Goal: Transaction & Acquisition: Purchase product/service

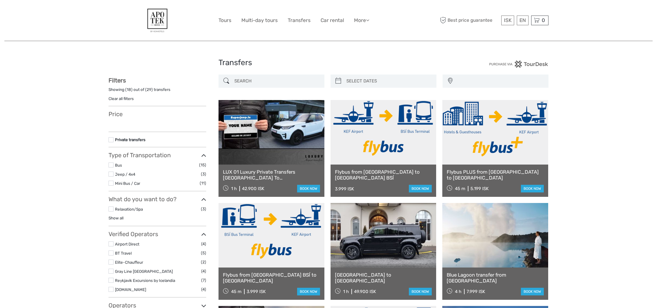
select select
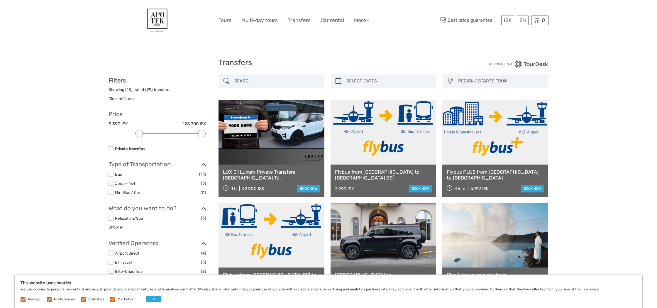
click at [269, 84] on input "search" at bounding box center [277, 81] width 90 height 10
click at [112, 172] on label at bounding box center [111, 174] width 5 height 5
click at [0, 0] on input "checkbox" at bounding box center [0, 0] width 0 height 0
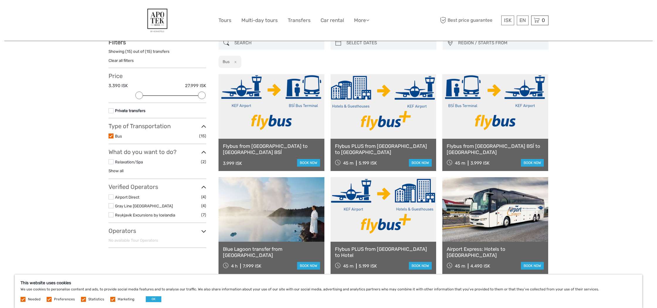
scroll to position [39, 0]
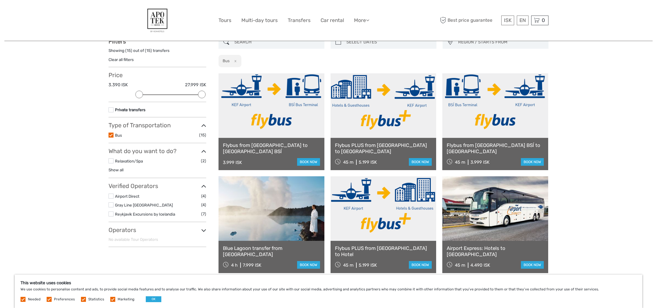
click at [112, 194] on label at bounding box center [111, 196] width 5 height 5
click at [0, 0] on input "checkbox" at bounding box center [0, 0] width 0 height 0
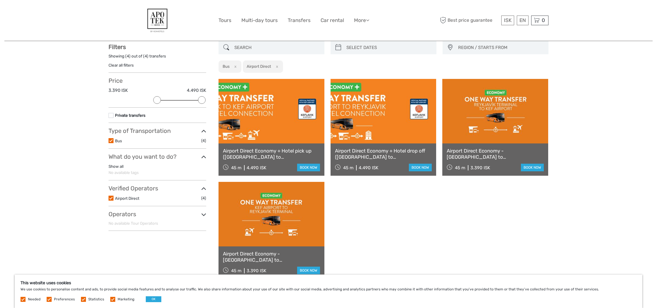
scroll to position [33, 0]
click at [156, 302] on div "This website uses cookies We use cookies to personalise content and ads, to pro…" at bounding box center [329, 291] width 628 height 33
click at [158, 300] on button "OK" at bounding box center [154, 299] width 16 height 6
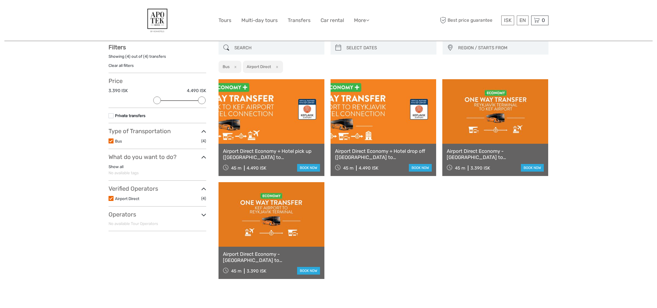
click at [342, 48] on div at bounding box center [384, 47] width 106 height 13
click at [340, 48] on icon at bounding box center [338, 47] width 6 height 9
type input "07/09/2025"
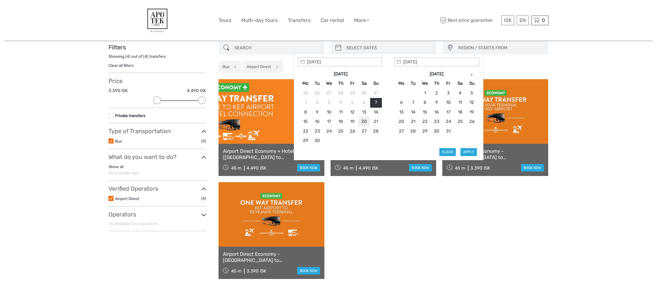
type input "19/09/2025"
type input "21/09/2025"
type input "19/09/2025"
click at [470, 149] on button "Apply" at bounding box center [469, 152] width 16 height 8
type input "19/09/2025 - 21/09/2025"
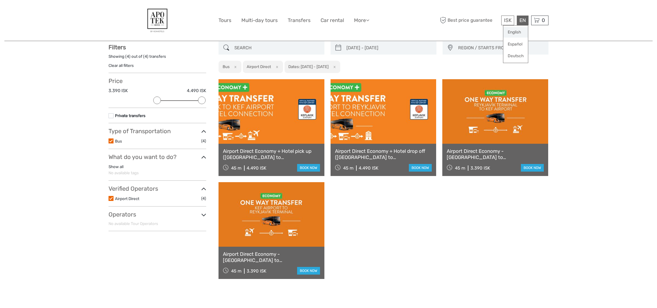
click at [516, 31] on link "English" at bounding box center [516, 32] width 25 height 11
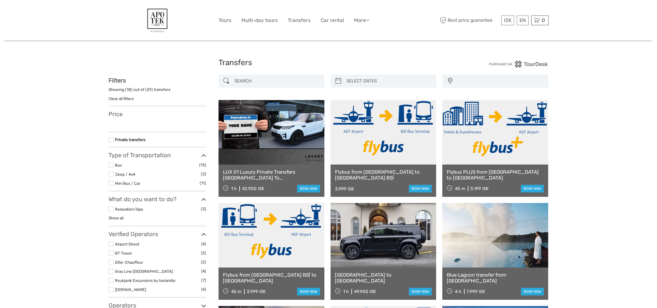
select select
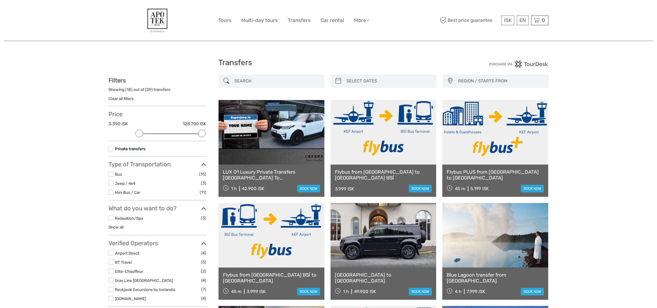
click at [112, 172] on label at bounding box center [111, 174] width 5 height 5
click at [0, 0] on input "checkbox" at bounding box center [0, 0] width 0 height 0
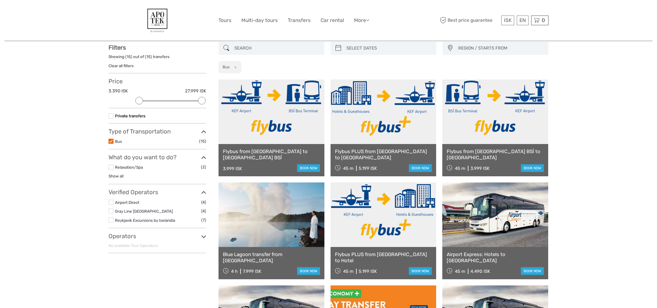
scroll to position [33, 0]
click at [111, 200] on label at bounding box center [111, 202] width 5 height 5
click at [0, 0] on input "checkbox" at bounding box center [0, 0] width 0 height 0
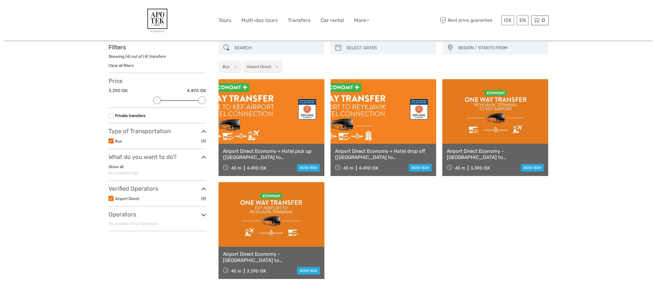
click at [281, 141] on link at bounding box center [272, 111] width 106 height 65
click at [399, 164] on div "Airport Direct Economy + Hotel drop off (Keflavik airport to Reykjavik) 45 m 4.…" at bounding box center [384, 160] width 106 height 32
click at [397, 126] on link at bounding box center [384, 111] width 106 height 65
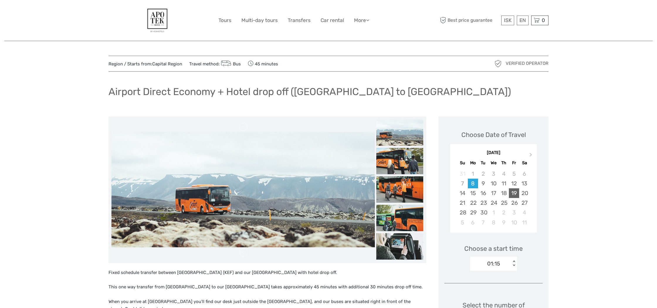
click at [516, 193] on div "19" at bounding box center [514, 193] width 10 height 10
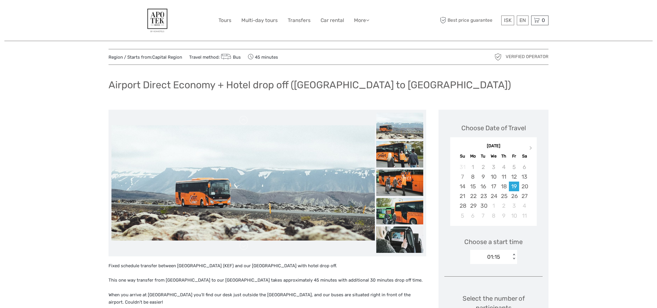
click at [514, 264] on div "01:15 < >" at bounding box center [493, 257] width 47 height 14
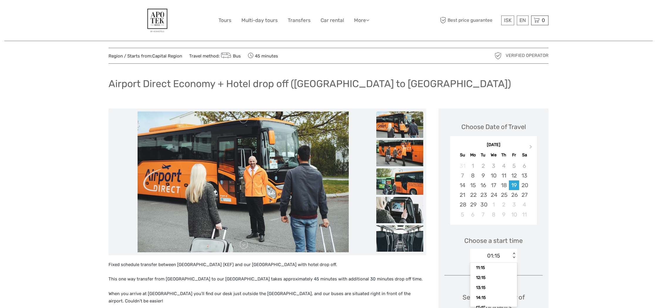
scroll to position [55, 0]
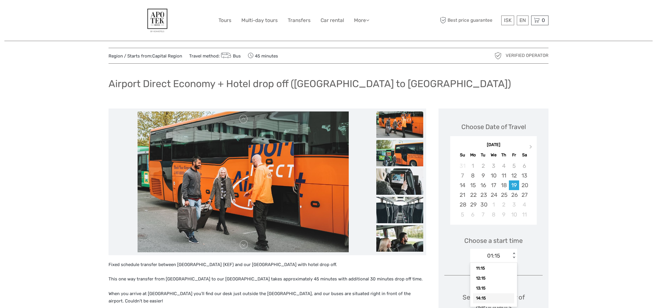
click at [495, 298] on div "14:15" at bounding box center [493, 298] width 41 height 10
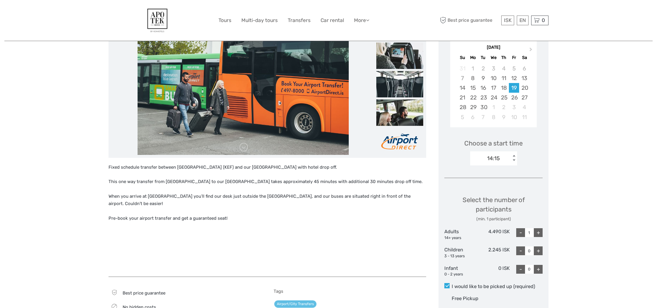
scroll to position [109, 0]
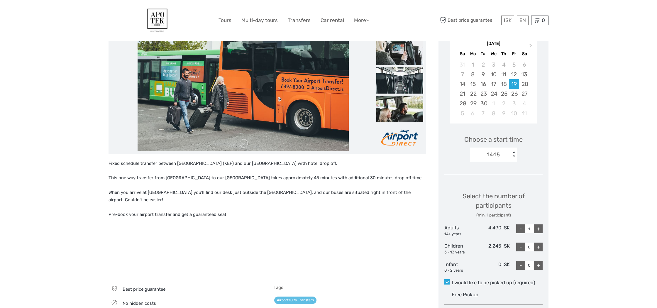
click at [539, 228] on div "+" at bounding box center [538, 229] width 9 height 9
type input "2"
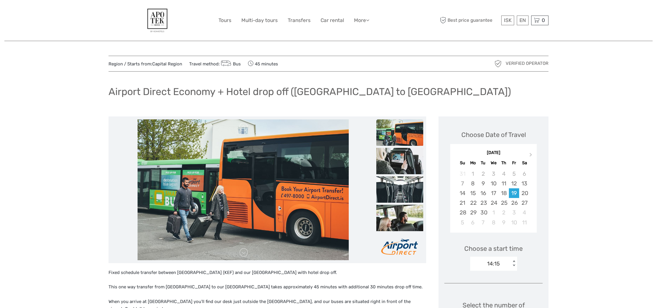
scroll to position [0, 0]
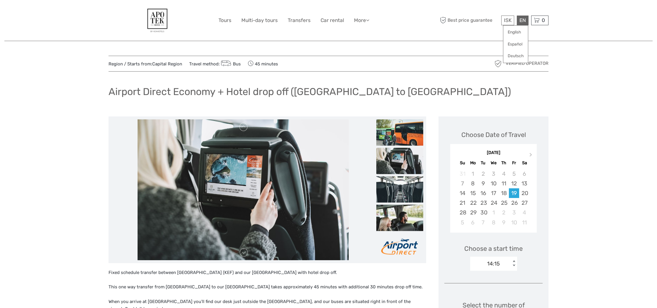
click at [524, 18] on div "EN English Español Deutsch" at bounding box center [523, 21] width 12 height 10
click at [520, 32] on link "English" at bounding box center [516, 32] width 25 height 11
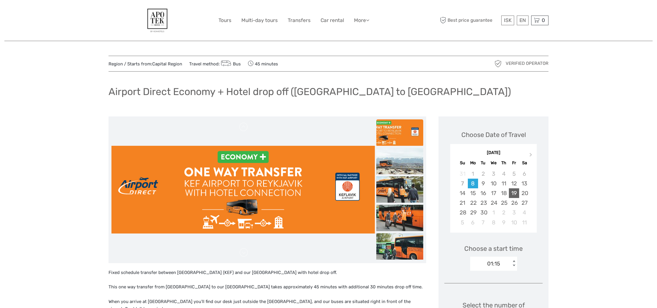
click at [516, 194] on div "19" at bounding box center [514, 193] width 10 height 10
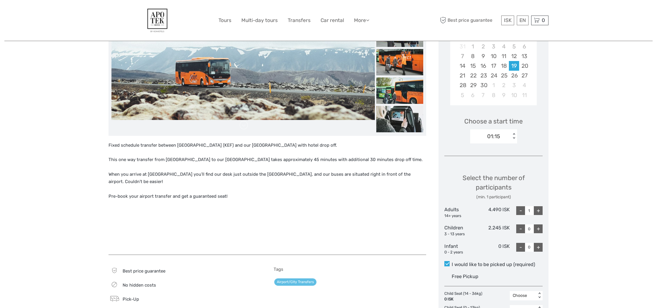
scroll to position [128, 0]
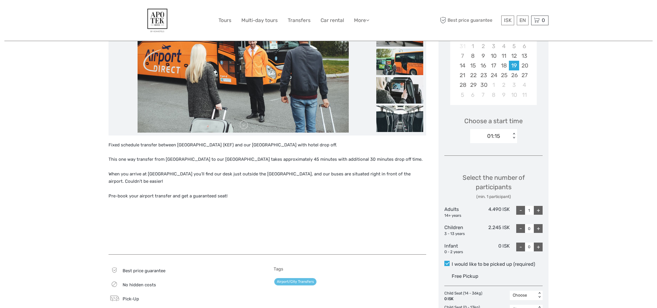
click at [543, 210] on div "Choose Date of Travel Next Month [DATE] Su Mo Tu We Th Fr Sa 31 1 2 3 4 5 6 7 8…" at bounding box center [494, 237] width 110 height 497
click at [538, 209] on div "+" at bounding box center [538, 210] width 9 height 9
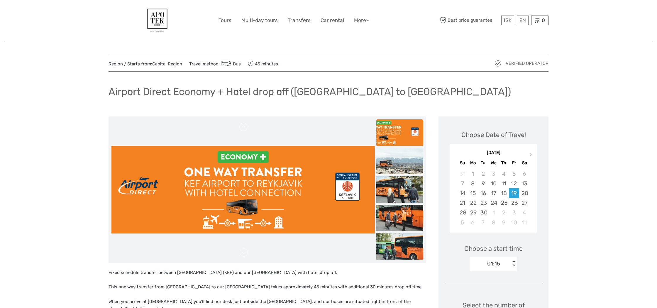
scroll to position [0, 0]
click at [500, 55] on link "$" at bounding box center [504, 56] width 20 height 11
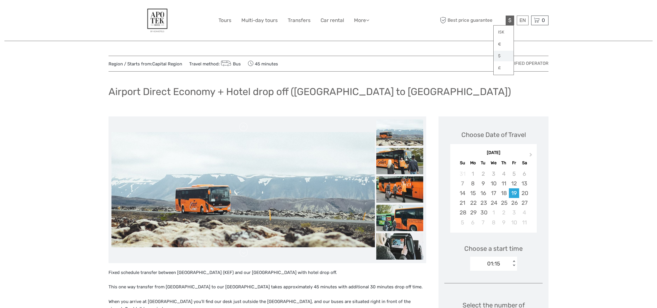
click at [500, 55] on link "$" at bounding box center [504, 56] width 20 height 11
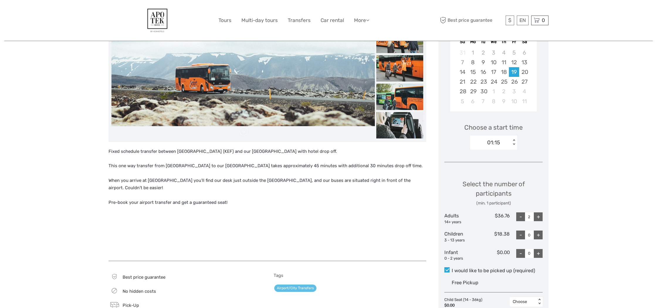
scroll to position [123, 0]
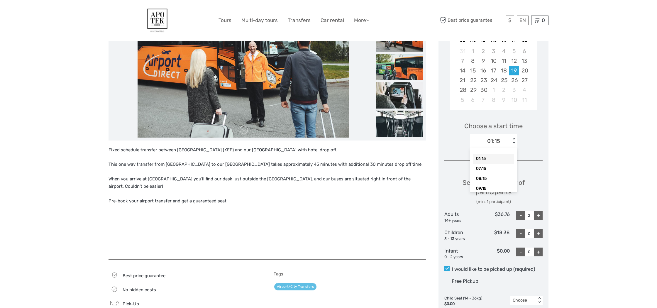
click at [513, 142] on div "< >" at bounding box center [514, 141] width 5 height 6
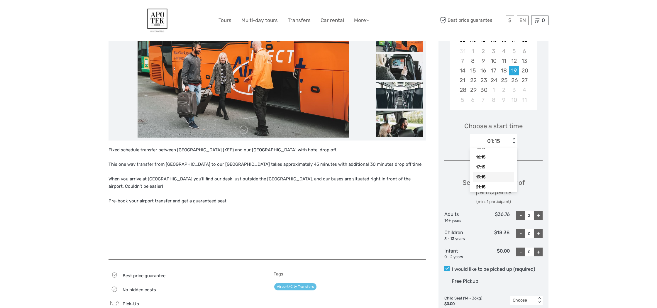
scroll to position [101, 0]
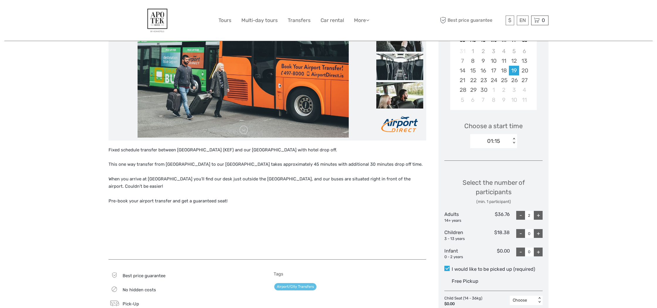
click at [513, 138] on div "< >" at bounding box center [514, 141] width 5 height 6
click at [514, 141] on div "< >" at bounding box center [514, 141] width 5 height 6
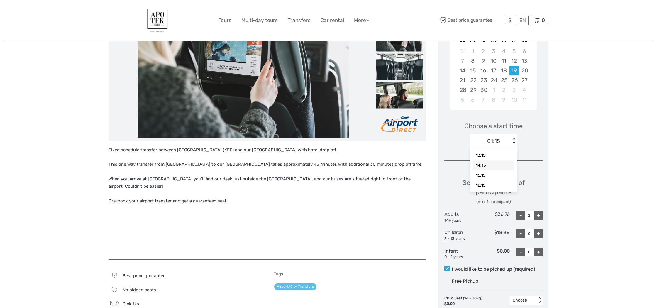
scroll to position [78, 0]
click at [506, 160] on div "14:15" at bounding box center [493, 161] width 41 height 10
type input "1"
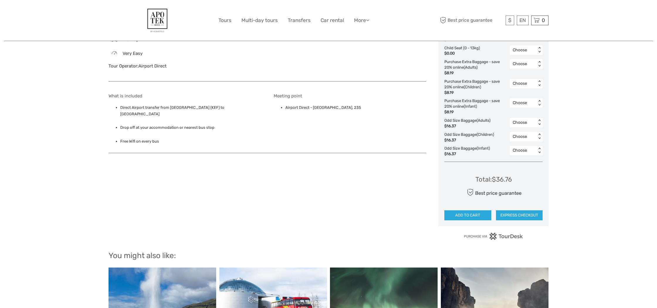
scroll to position [387, 0]
click at [466, 211] on button "ADD TO CART" at bounding box center [468, 216] width 47 height 10
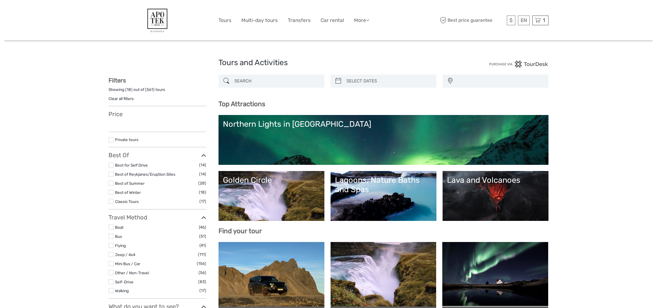
select select
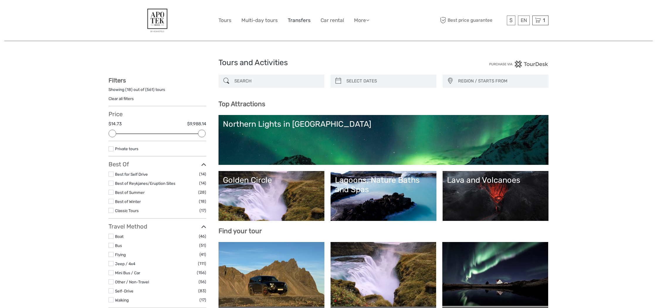
click at [294, 21] on link "Transfers" at bounding box center [299, 20] width 23 height 9
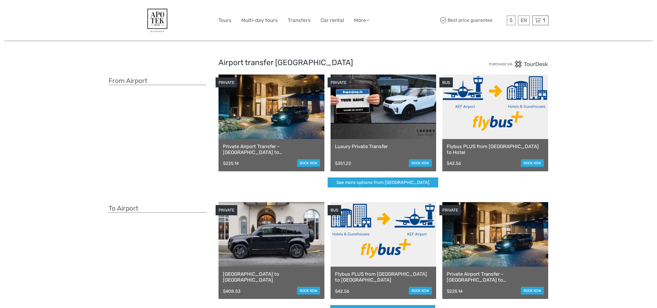
click at [382, 255] on link at bounding box center [384, 234] width 106 height 65
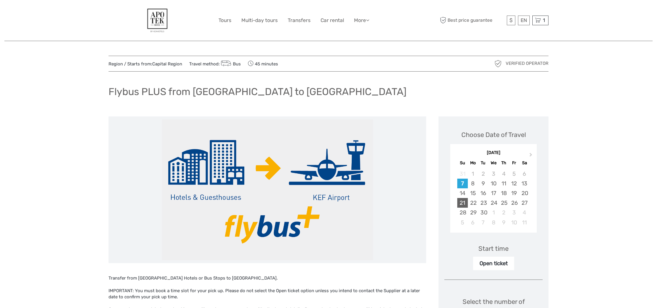
click at [462, 203] on div "21" at bounding box center [463, 203] width 10 height 10
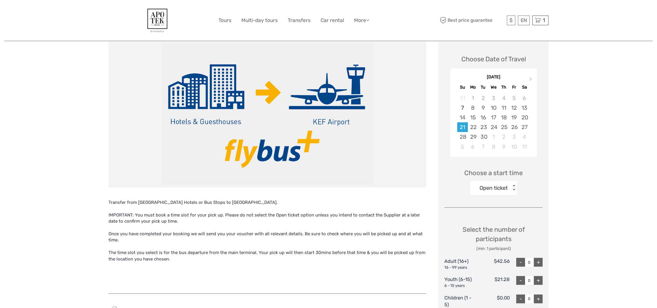
scroll to position [76, 0]
click at [514, 191] on div "< >" at bounding box center [514, 188] width 5 height 6
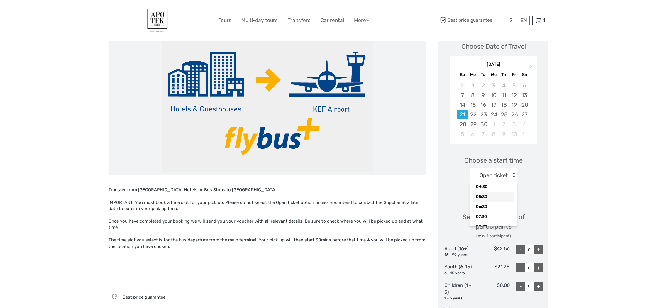
scroll to position [87, 1]
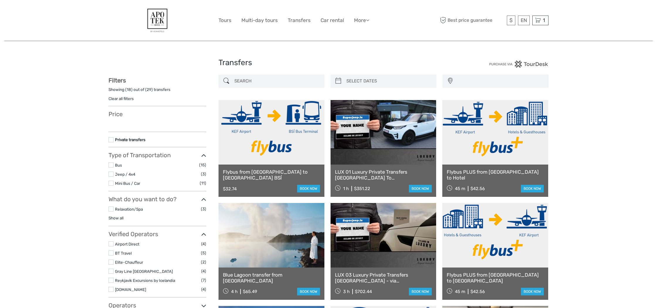
select select
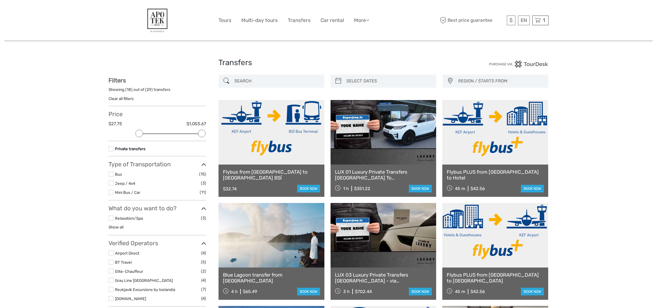
click at [111, 173] on label at bounding box center [111, 174] width 5 height 5
click at [0, 0] on input "checkbox" at bounding box center [0, 0] width 0 height 0
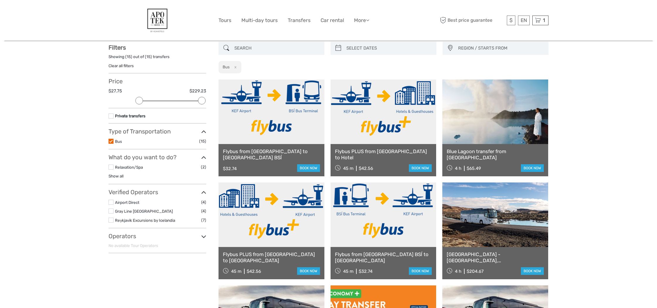
scroll to position [33, 0]
click at [109, 200] on label at bounding box center [111, 202] width 5 height 5
click at [0, 0] on input "checkbox" at bounding box center [0, 0] width 0 height 0
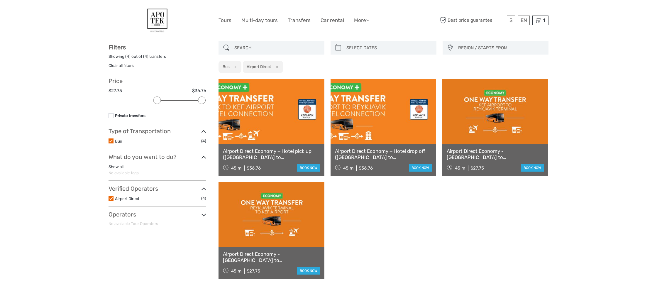
click at [282, 159] on link "Airport Direct Economy + Hotel pick up (Reykjavik to Keflavik Airport)" at bounding box center [271, 154] width 97 height 12
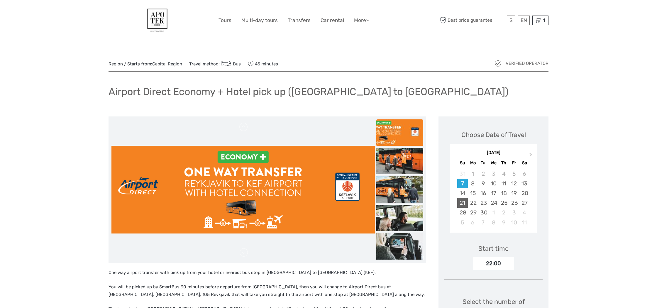
click at [464, 200] on div "21" at bounding box center [463, 203] width 10 height 10
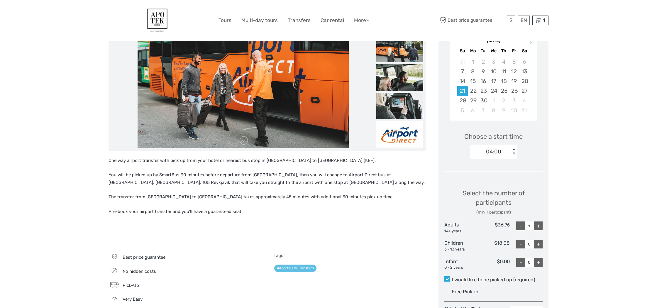
scroll to position [112, 0]
click at [537, 222] on div "+" at bounding box center [538, 225] width 9 height 9
click at [514, 153] on div "< >" at bounding box center [514, 151] width 5 height 6
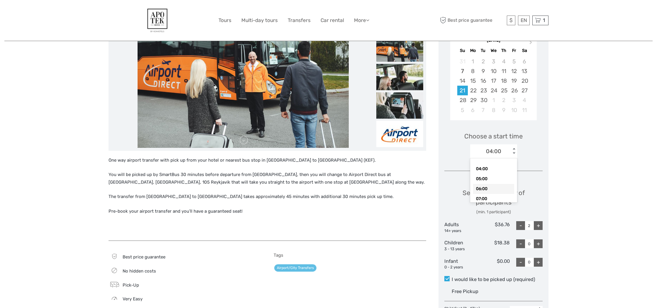
click at [500, 188] on div "06:00" at bounding box center [493, 189] width 41 height 10
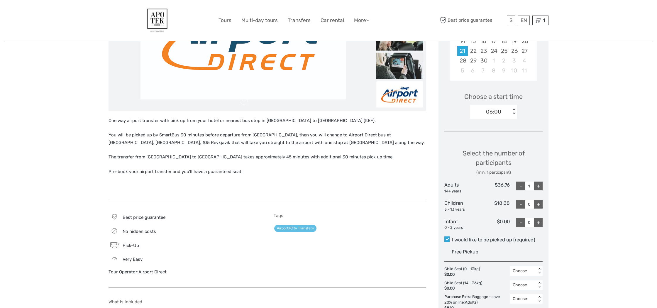
scroll to position [153, 0]
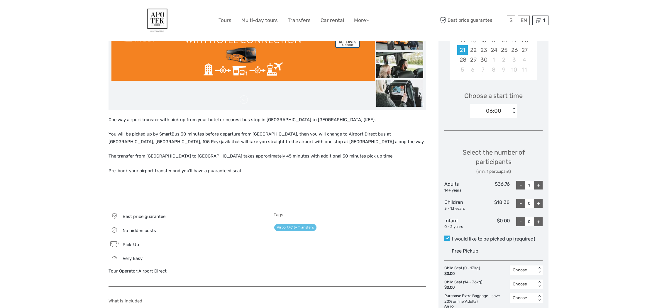
click at [539, 184] on div "+" at bounding box center [538, 185] width 9 height 9
type input "2"
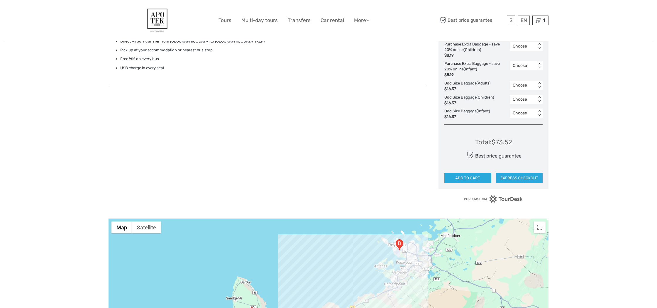
scroll to position [427, 0]
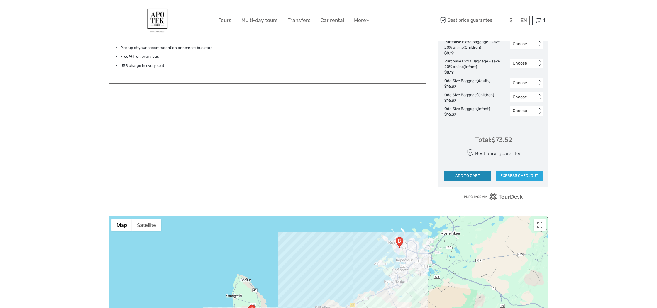
click at [476, 171] on button "ADD TO CART" at bounding box center [468, 176] width 47 height 10
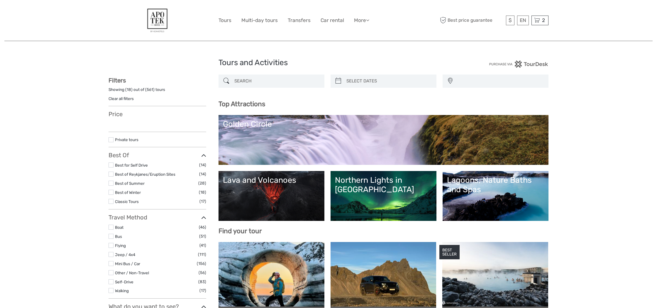
select select
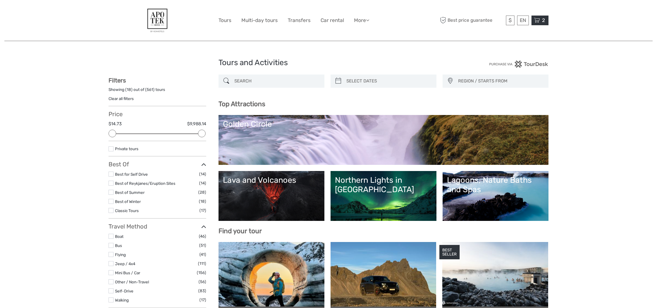
click at [544, 23] on span "2" at bounding box center [543, 20] width 5 height 6
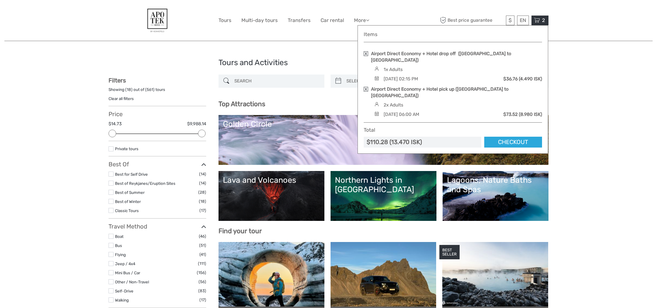
click at [397, 66] on div "1x Adults" at bounding box center [393, 69] width 19 height 6
click at [367, 54] on link at bounding box center [366, 53] width 4 height 5
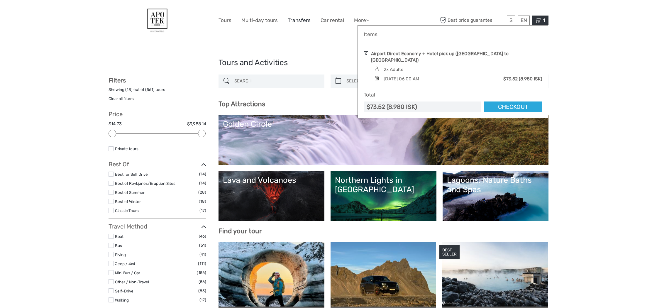
click at [303, 21] on link "Transfers" at bounding box center [299, 20] width 23 height 9
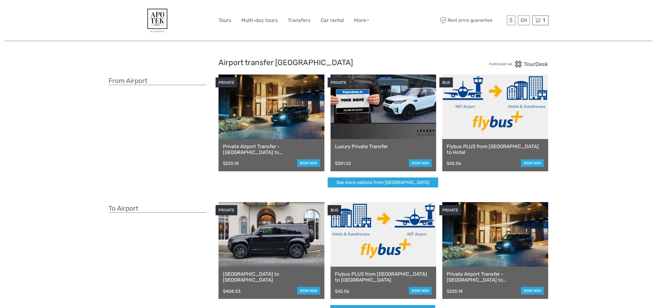
click at [351, 234] on link at bounding box center [384, 234] width 106 height 65
click at [299, 21] on link "Transfers" at bounding box center [299, 20] width 23 height 9
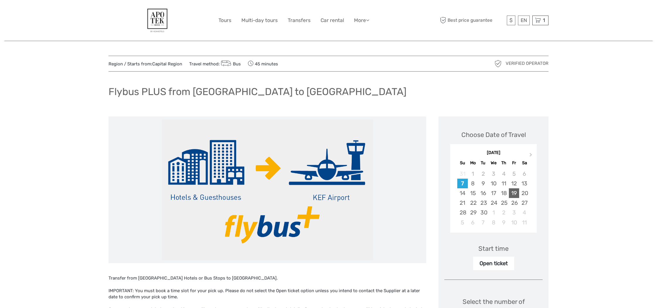
click at [515, 193] on div "19" at bounding box center [514, 193] width 10 height 10
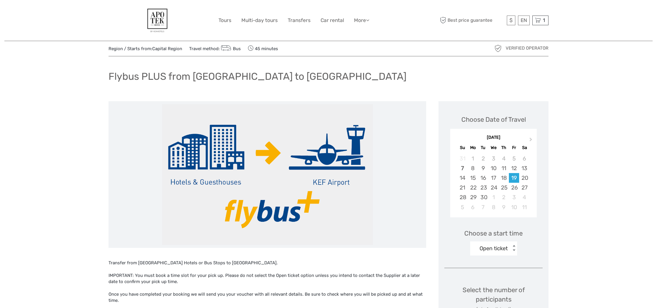
scroll to position [13, 0]
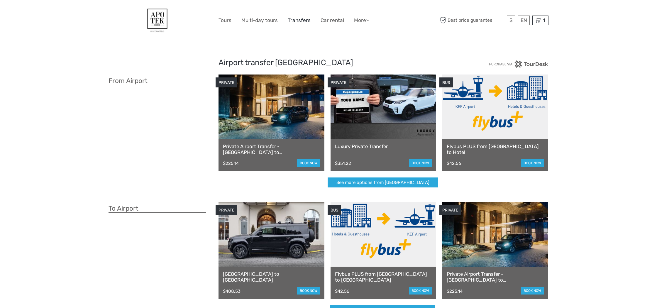
click at [299, 22] on link "Transfers" at bounding box center [299, 20] width 23 height 9
click at [471, 130] on link at bounding box center [496, 107] width 106 height 65
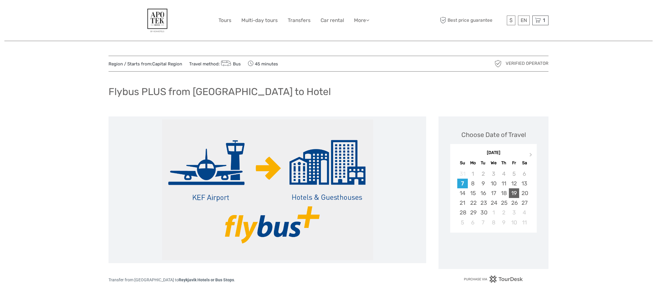
click at [514, 190] on div "19" at bounding box center [514, 193] width 10 height 10
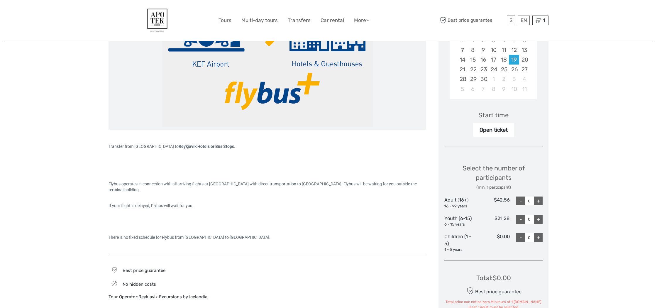
scroll to position [134, 0]
click at [539, 200] on div "+" at bounding box center [538, 201] width 9 height 9
type input "2"
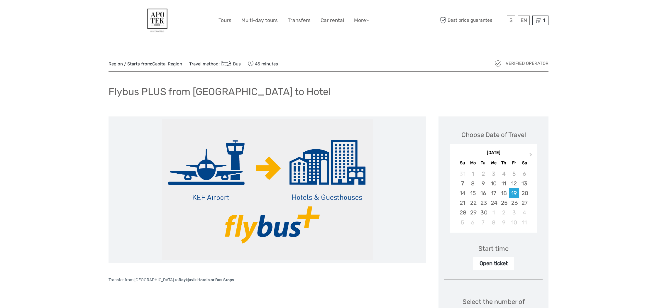
scroll to position [0, 0]
click at [505, 264] on div "Open ticket" at bounding box center [493, 264] width 41 height 14
click at [511, 263] on div "Open ticket" at bounding box center [493, 264] width 41 height 14
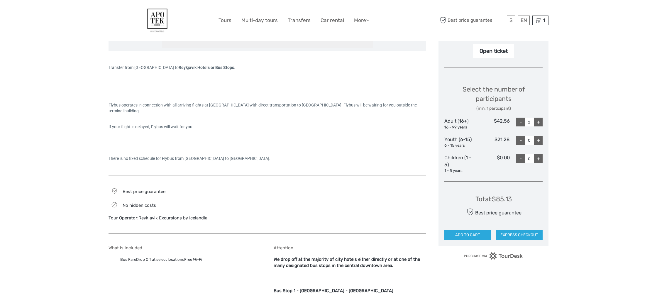
scroll to position [214, 0]
click at [472, 231] on button "ADD TO CART" at bounding box center [468, 234] width 47 height 10
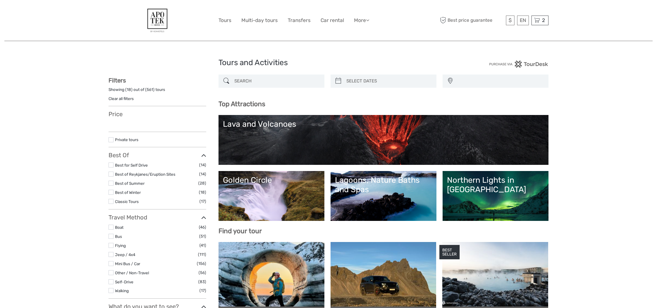
select select
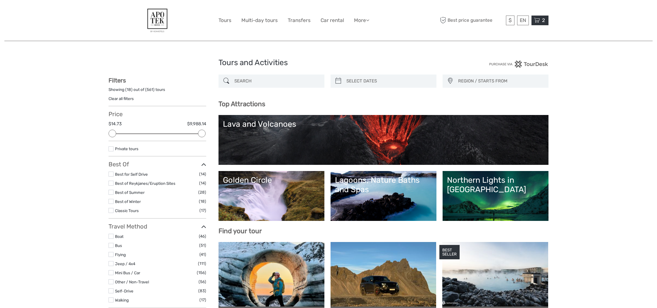
click at [539, 21] on icon at bounding box center [537, 20] width 6 height 7
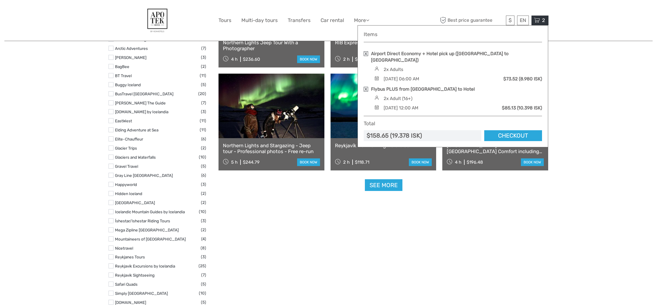
scroll to position [684, 0]
click at [366, 52] on link at bounding box center [366, 53] width 4 height 5
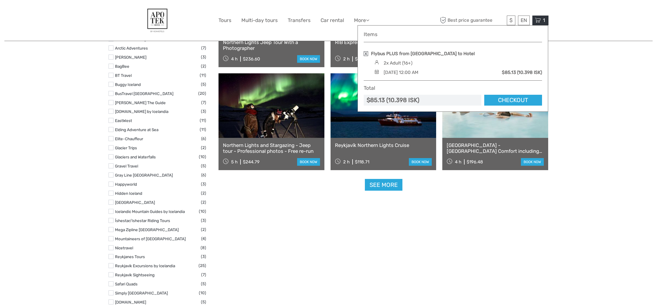
click at [365, 53] on link at bounding box center [366, 53] width 4 height 5
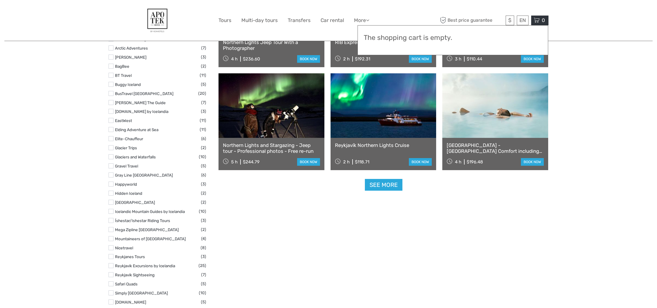
click at [300, 33] on div "$ ISK € $ £ EN English Español Deutsch Tours Multi-day tours Transfers Car rent…" at bounding box center [329, 20] width 220 height 32
click at [163, 13] on img at bounding box center [158, 20] width 32 height 32
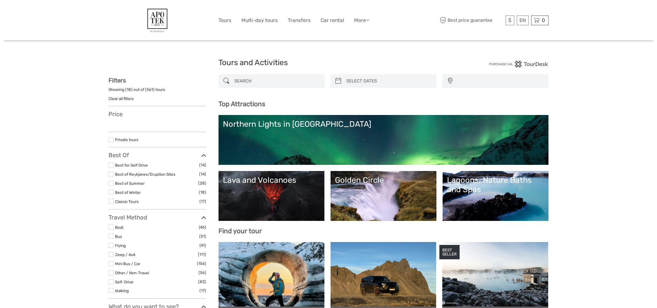
select select
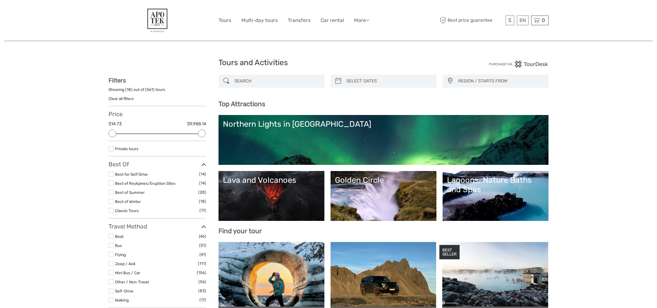
click at [158, 21] on img at bounding box center [158, 20] width 32 height 32
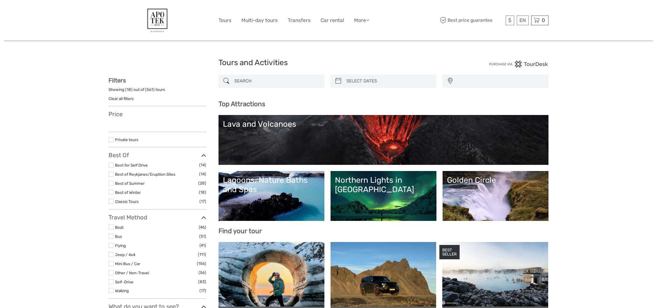
select select
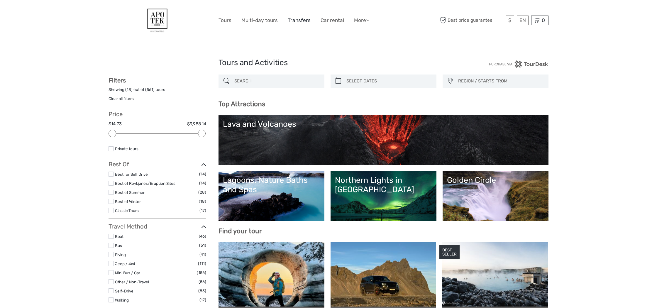
click at [305, 21] on link "Transfers" at bounding box center [299, 20] width 23 height 9
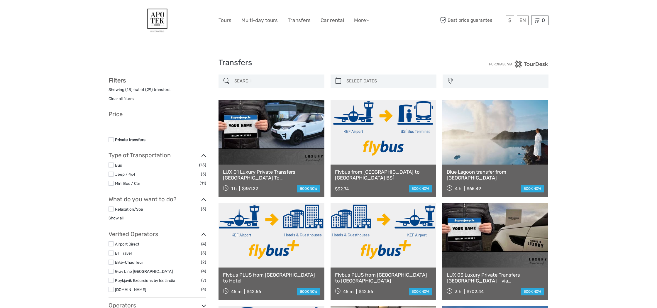
select select
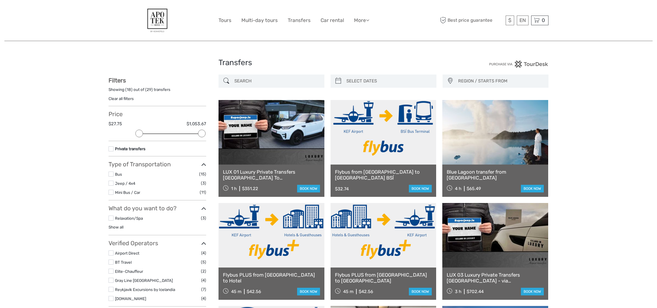
click at [110, 173] on label at bounding box center [111, 174] width 5 height 5
click at [0, 0] on input "checkbox" at bounding box center [0, 0] width 0 height 0
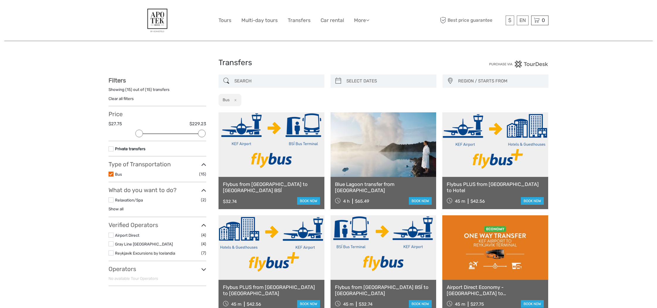
click at [112, 233] on label at bounding box center [111, 235] width 5 height 5
click at [0, 0] on input "checkbox" at bounding box center [0, 0] width 0 height 0
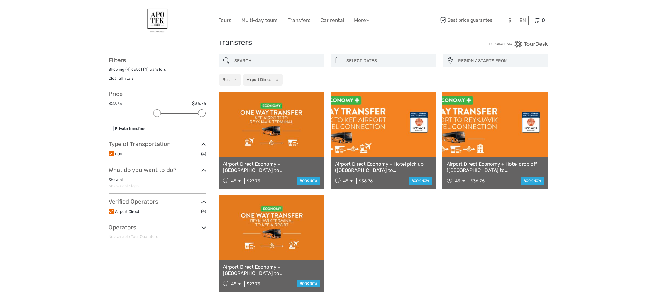
scroll to position [20, 0]
click at [522, 152] on link at bounding box center [496, 124] width 106 height 65
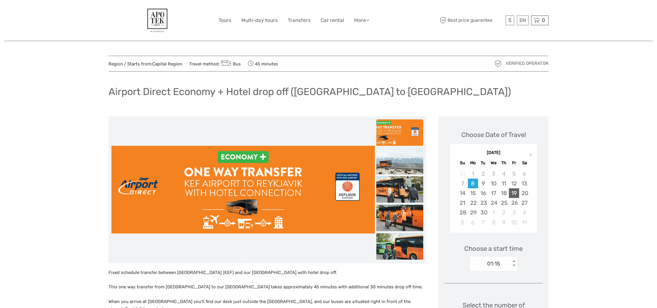
click at [516, 194] on div "19" at bounding box center [514, 193] width 10 height 10
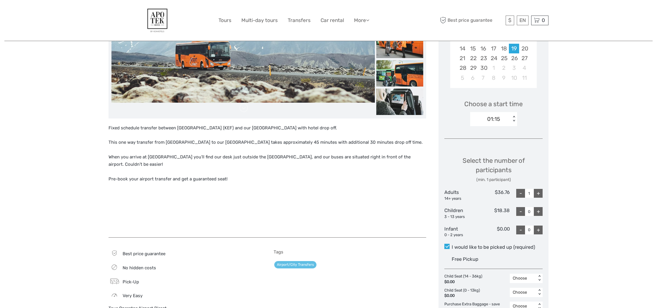
scroll to position [150, 0]
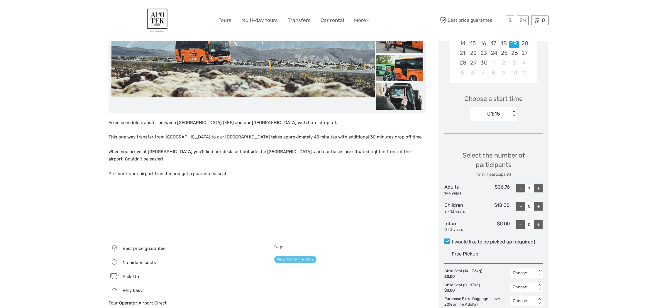
click at [540, 188] on div "+" at bounding box center [538, 188] width 9 height 9
click at [514, 114] on div "< >" at bounding box center [514, 114] width 5 height 6
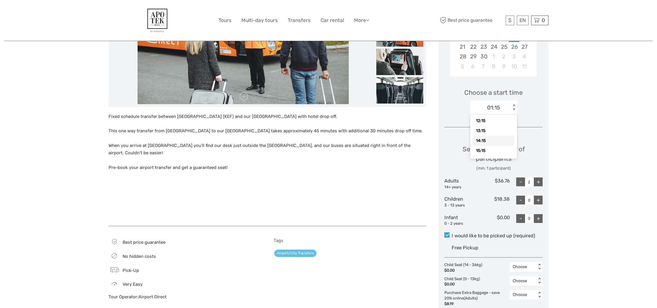
scroll to position [156, 0]
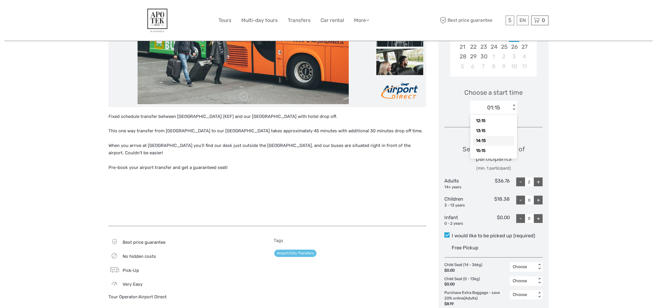
click at [508, 141] on div "14:15" at bounding box center [493, 141] width 41 height 10
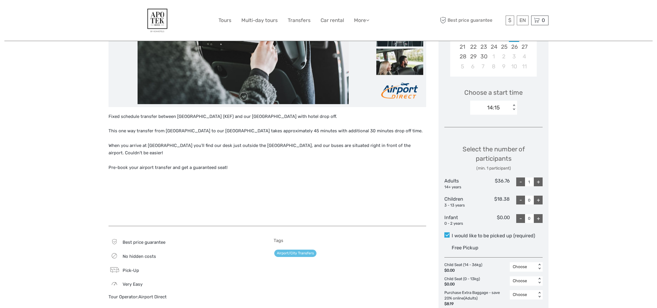
click at [539, 180] on div "+" at bounding box center [538, 182] width 9 height 9
type input "2"
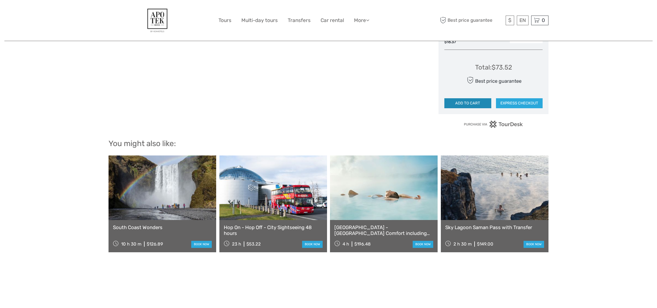
scroll to position [497, 0]
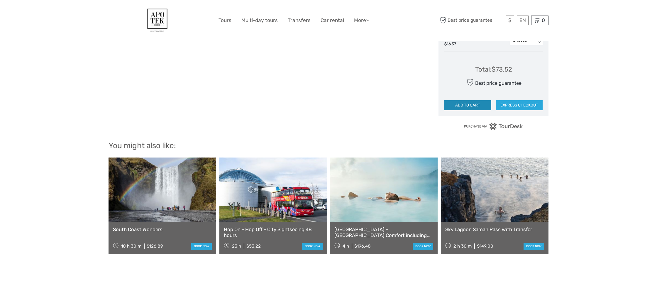
click at [469, 100] on button "ADD TO CART" at bounding box center [468, 105] width 47 height 10
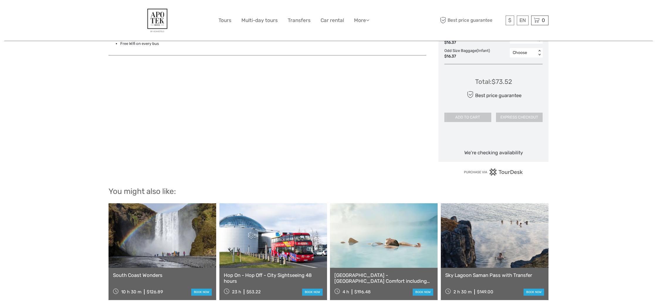
scroll to position [481, 0]
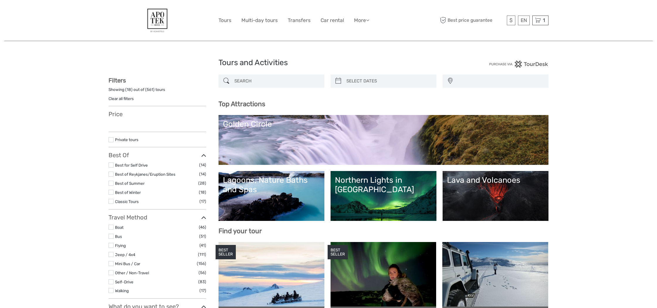
select select
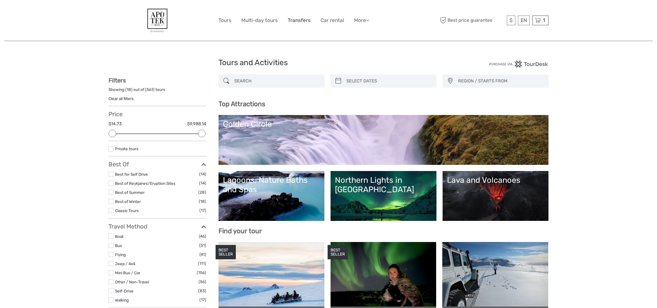
click at [306, 21] on link "Transfers" at bounding box center [299, 20] width 23 height 9
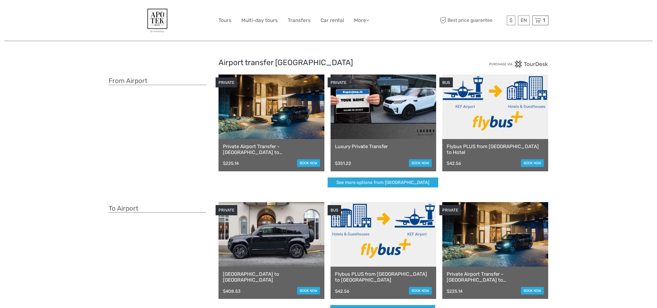
click at [164, 25] on img at bounding box center [158, 20] width 32 height 32
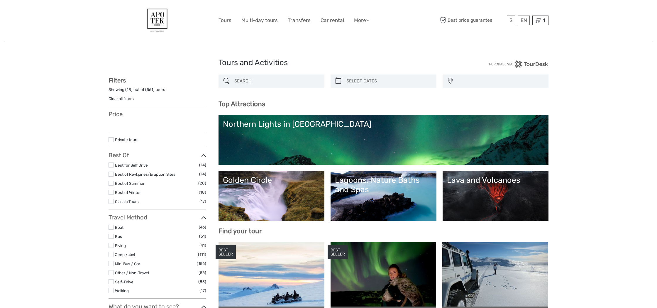
select select
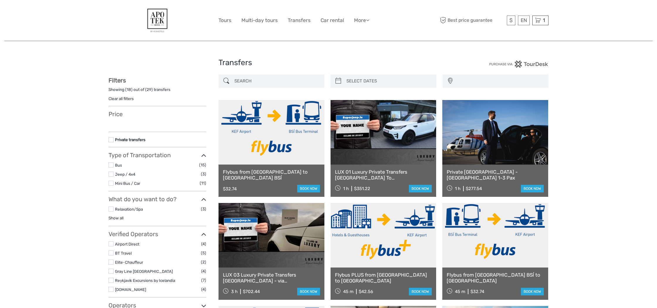
select select
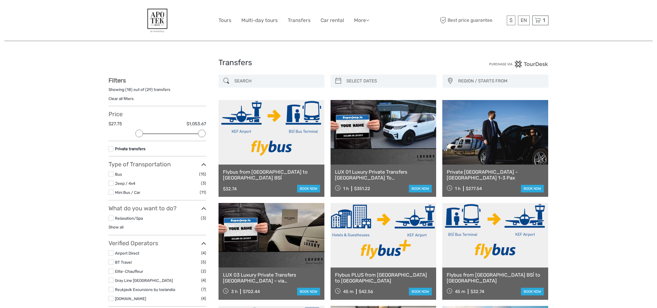
click at [112, 172] on label at bounding box center [111, 174] width 5 height 5
click at [0, 0] on input "checkbox" at bounding box center [0, 0] width 0 height 0
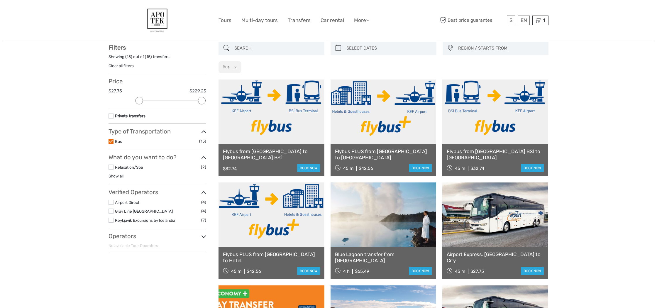
scroll to position [33, 0]
click at [112, 200] on label at bounding box center [111, 202] width 5 height 5
click at [0, 0] on input "checkbox" at bounding box center [0, 0] width 0 height 0
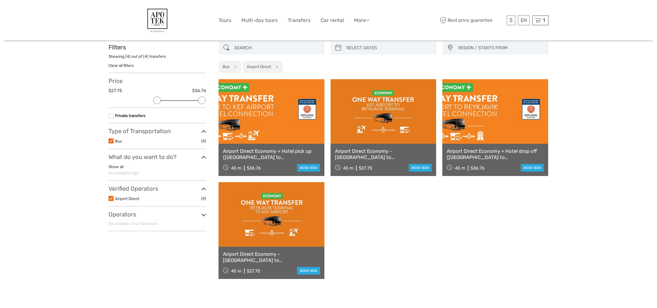
click at [284, 139] on link at bounding box center [272, 111] width 106 height 65
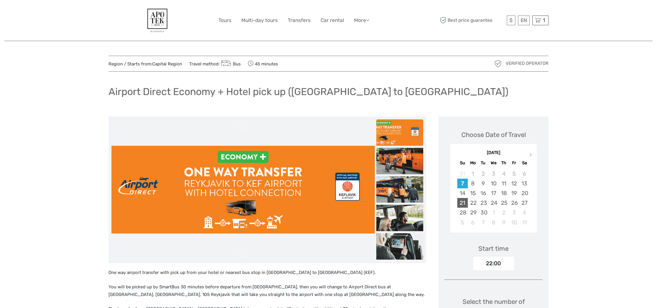
click at [464, 202] on div "21" at bounding box center [463, 203] width 10 height 10
click at [514, 264] on div "04:00 < >" at bounding box center [493, 264] width 47 height 14
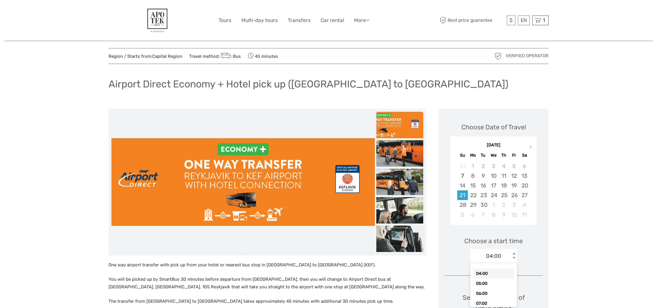
scroll to position [8, 0]
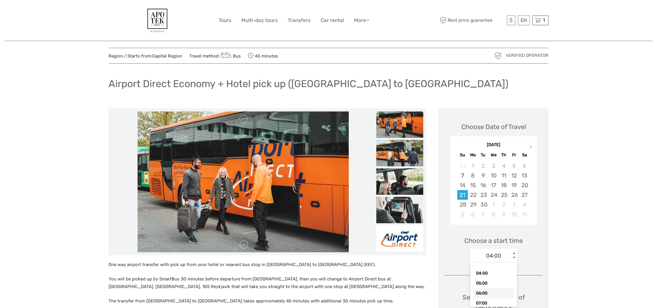
click at [505, 289] on div "06:00" at bounding box center [493, 293] width 41 height 10
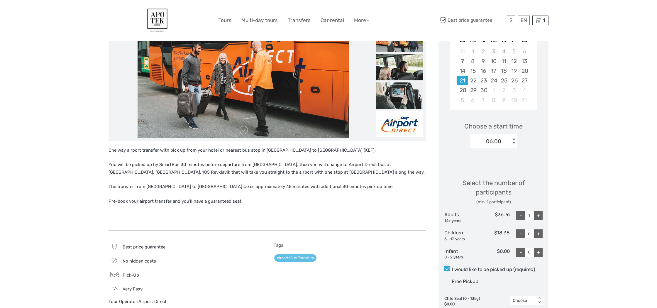
scroll to position [129, 0]
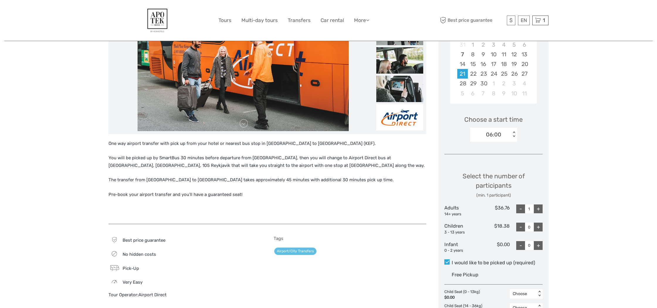
click at [539, 207] on div "+" at bounding box center [538, 209] width 9 height 9
type input "2"
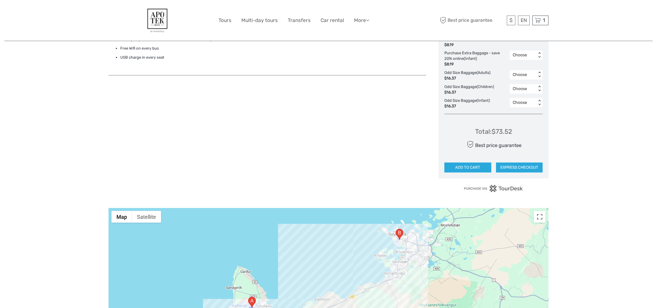
scroll to position [437, 0]
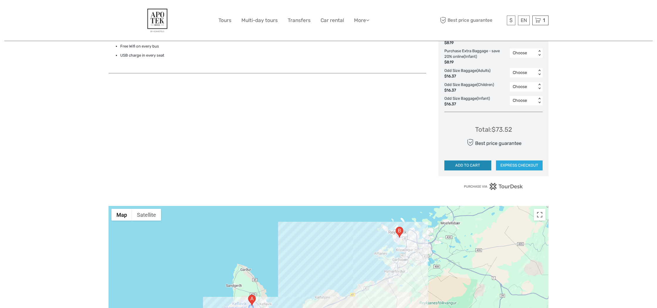
click at [475, 161] on button "ADD TO CART" at bounding box center [468, 166] width 47 height 10
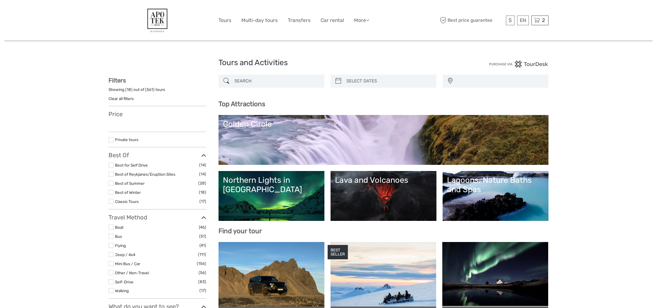
select select
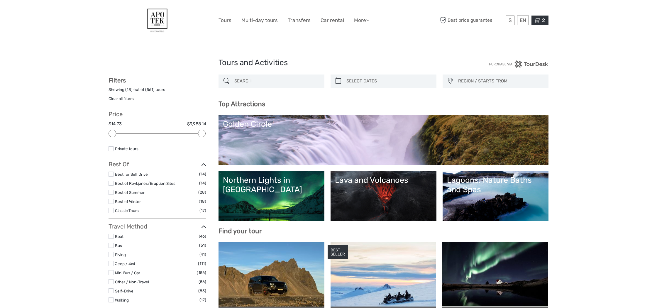
click at [539, 22] on icon at bounding box center [537, 20] width 6 height 7
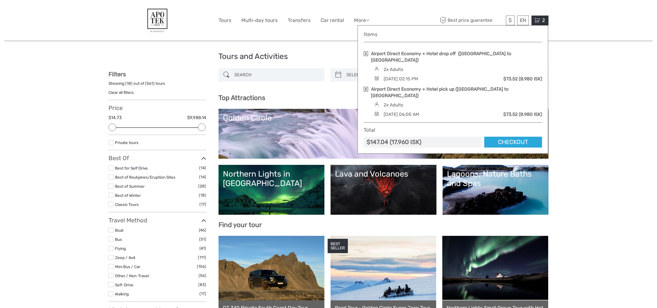
scroll to position [6, 0]
click at [516, 137] on link "Checkout" at bounding box center [514, 142] width 58 height 11
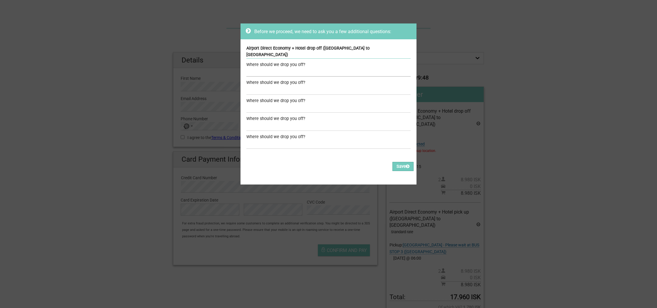
click at [303, 68] on input "text" at bounding box center [329, 72] width 164 height 9
click at [403, 162] on button "Save" at bounding box center [403, 166] width 21 height 9
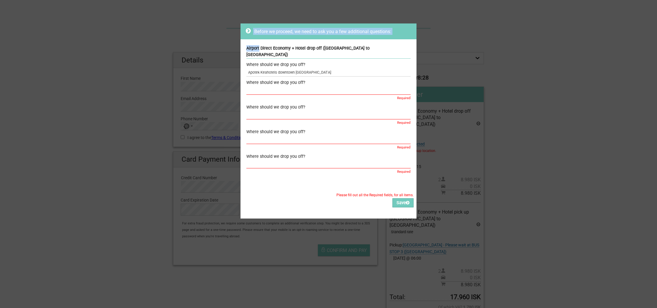
drag, startPoint x: 241, startPoint y: 21, endPoint x: 244, endPoint y: 42, distance: 21.7
click at [244, 40] on div "Before we proceed, we need to ask you a few additional questions: Airport Direc…" at bounding box center [328, 154] width 657 height 308
click at [320, 68] on input "Apotek Keahotels downtown Reykjavik" at bounding box center [329, 72] width 164 height 9
type input "A"
click at [142, 50] on div "Before we proceed, we need to ask you a few additional questions: Airport Direc…" at bounding box center [328, 154] width 657 height 308
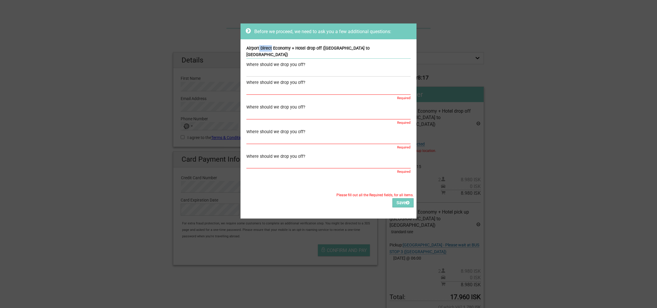
click at [142, 50] on div "Before we proceed, we need to ask you a few additional questions: Airport Direc…" at bounding box center [328, 154] width 657 height 308
click at [264, 183] on div "Please fill out all the Required fields, for all items. Please correct the valu…" at bounding box center [329, 201] width 176 height 36
click at [272, 183] on div "Please fill out all the Required fields, for all items. Please correct the valu…" at bounding box center [329, 201] width 176 height 36
click at [515, 182] on div "Before we proceed, we need to ask you a few additional questions: Airport Direc…" at bounding box center [328, 154] width 657 height 308
drag, startPoint x: 515, startPoint y: 182, endPoint x: 563, endPoint y: 133, distance: 68.7
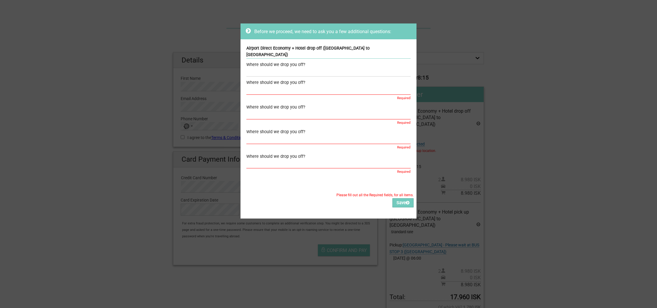
click at [515, 182] on div "Before we proceed, we need to ask you a few additional questions: Airport Direc…" at bounding box center [328, 154] width 657 height 308
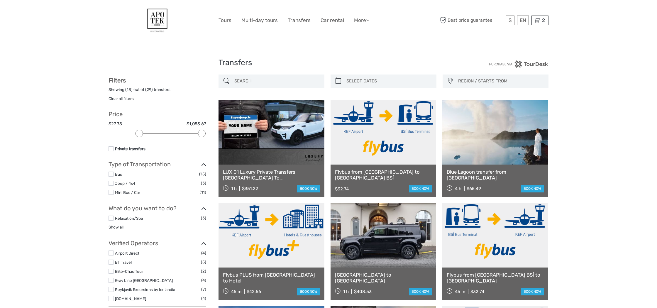
select select
click at [546, 23] on span "2" at bounding box center [543, 20] width 5 height 6
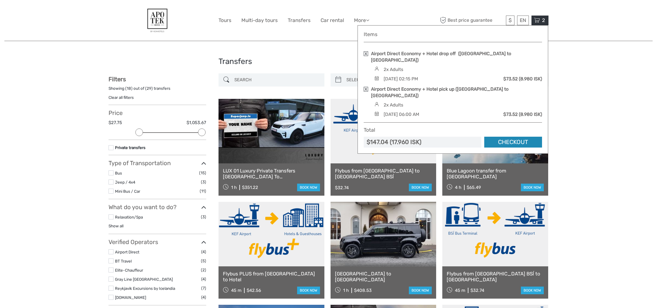
scroll to position [1, 0]
click at [513, 137] on link "Checkout" at bounding box center [514, 142] width 58 height 11
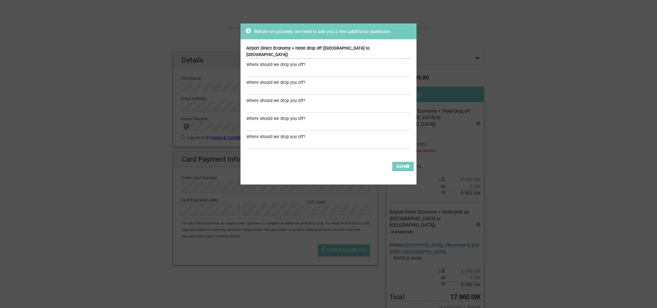
scroll to position [1, 1]
click at [431, 144] on div "Before we proceed, we need to ask you a few additional questions: Airport Direc…" at bounding box center [328, 154] width 657 height 308
click at [433, 143] on div "Before we proceed, we need to ask you a few additional questions: Airport Direc…" at bounding box center [328, 154] width 657 height 308
click at [264, 68] on input "text" at bounding box center [329, 72] width 164 height 9
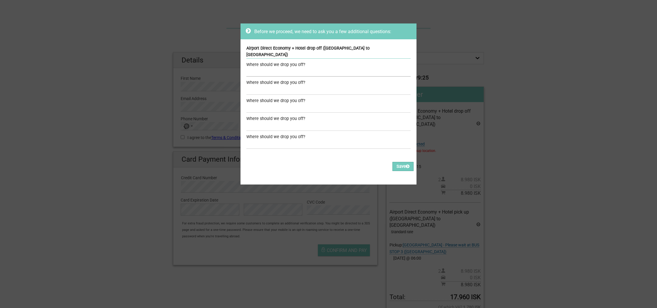
scroll to position [0, 0]
type input "[GEOGRAPHIC_DATA]"
click at [258, 86] on input "text" at bounding box center [329, 90] width 164 height 9
type input "Apotek Hote;"
click at [256, 104] on input "text" at bounding box center [329, 108] width 164 height 9
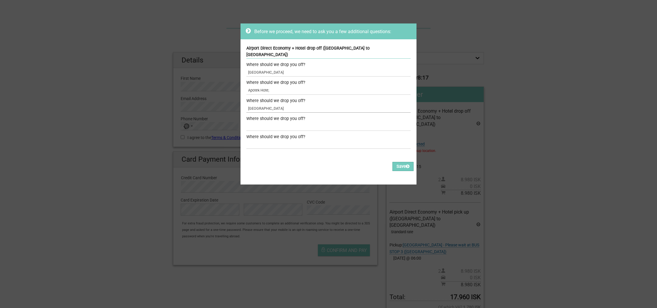
type input "Apotek Hotel"
click at [251, 122] on input "text" at bounding box center [329, 126] width 164 height 9
click at [271, 86] on input "Apotek Hote;" at bounding box center [329, 90] width 164 height 9
type input "Apotek Hotel"
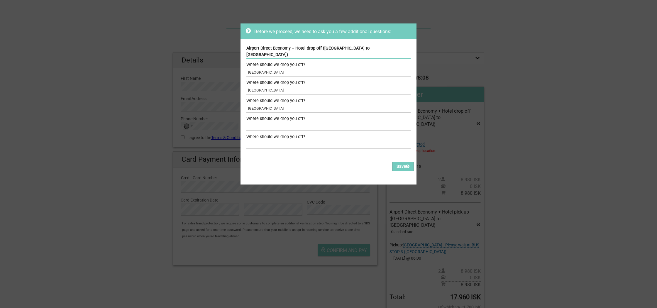
click at [254, 122] on input "text" at bounding box center [329, 126] width 164 height 9
type input "Apotek Hotel"
click at [253, 140] on input "text" at bounding box center [329, 144] width 164 height 9
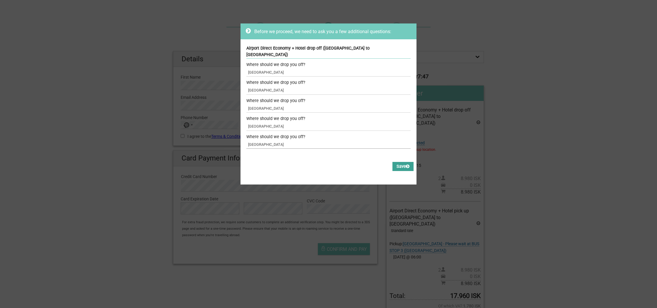
type input "Apotek Hotel"
click at [397, 162] on button "Save" at bounding box center [403, 166] width 21 height 9
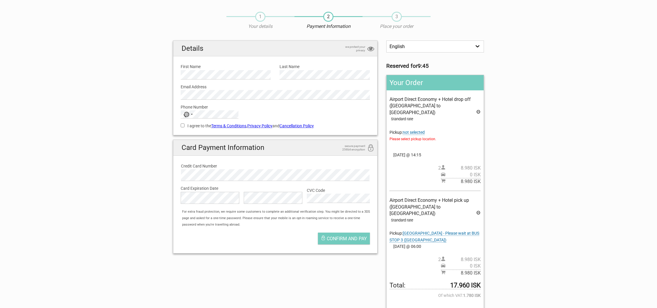
scroll to position [12, 0]
click at [417, 130] on span "not selected" at bounding box center [414, 132] width 22 height 5
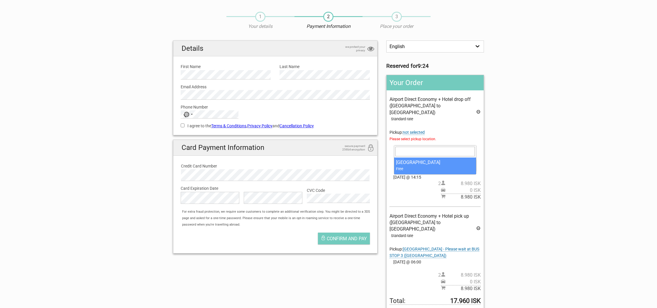
click at [473, 149] on b at bounding box center [473, 149] width 2 height 1
select select "196348"
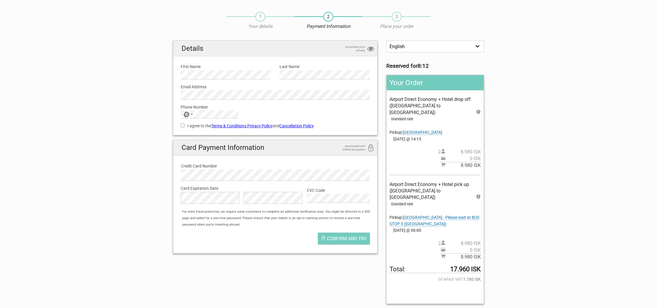
click at [182, 124] on input "I agree to the Terms & Conditions , Privacy Policy and Cancellation Policy" at bounding box center [183, 126] width 4 height 4
checkbox input "true"
click at [191, 114] on div "Selected country" at bounding box center [192, 114] width 2 height 1
click at [195, 166] on span "United States" at bounding box center [212, 169] width 40 height 6
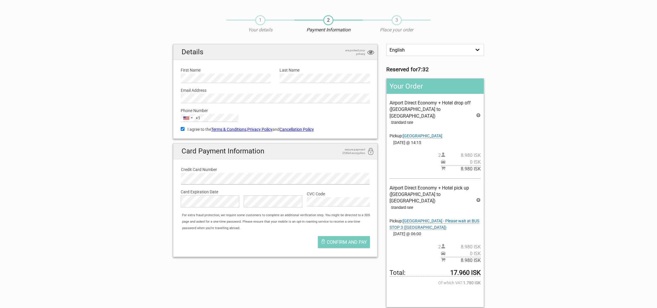
scroll to position [8, 0]
click at [362, 242] on span "Confirm and pay" at bounding box center [347, 242] width 40 height 6
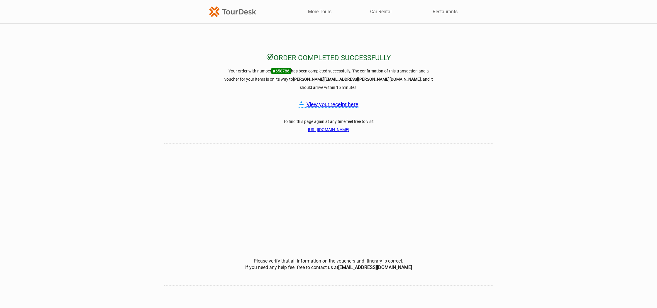
click at [343, 101] on link "View your receipt here" at bounding box center [333, 104] width 52 height 6
